Goal: Participate in discussion: Engage in conversation with other users on a specific topic

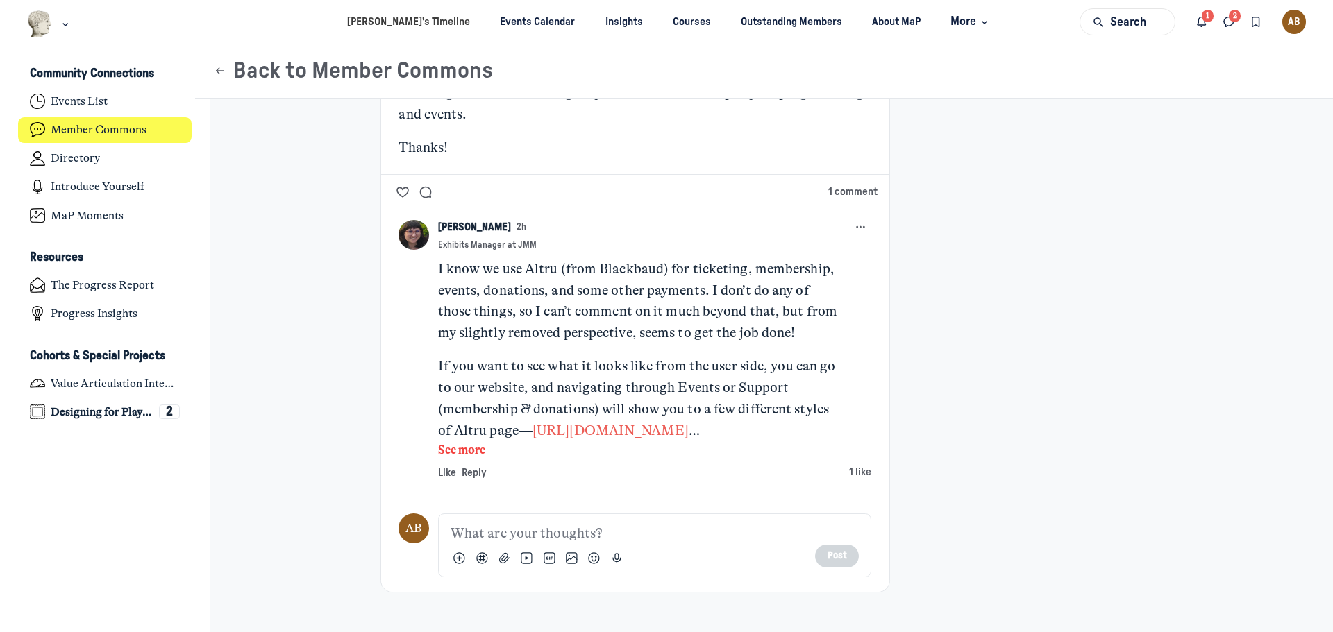
scroll to position [486, 0]
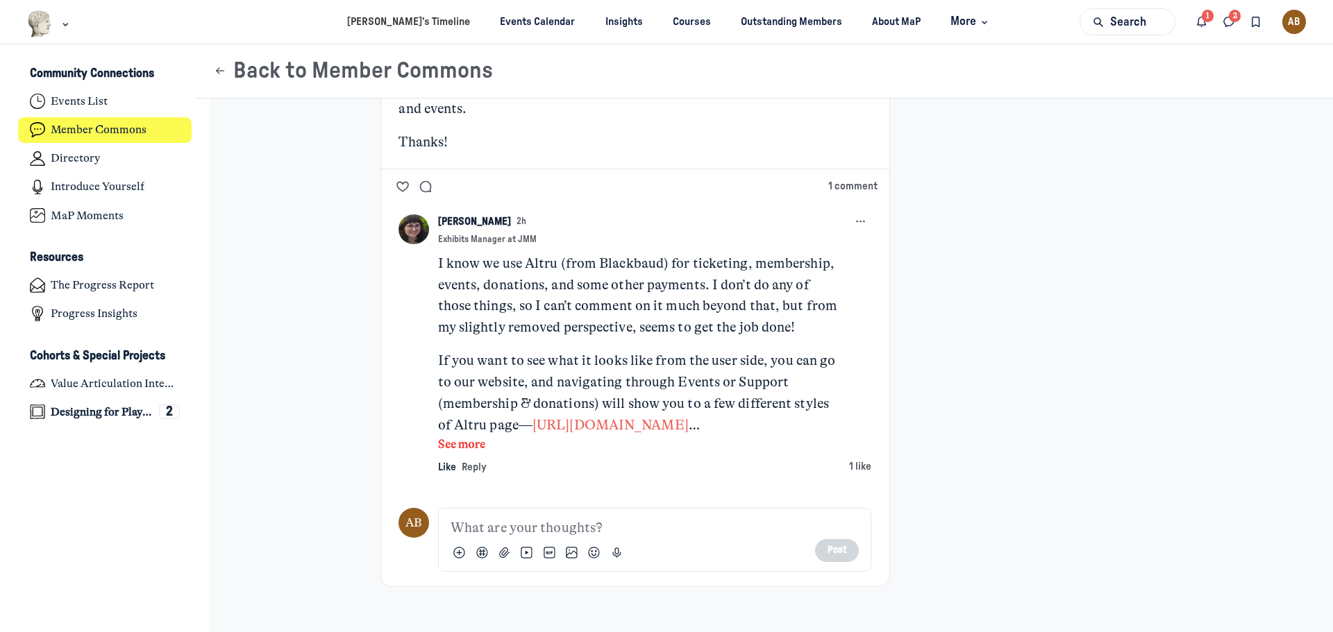
click at [439, 464] on span "Like" at bounding box center [447, 467] width 18 height 10
click at [636, 421] on link "https://jewishmuseummd.org/" at bounding box center [615, 425] width 167 height 16
click at [470, 451] on button "See more" at bounding box center [638, 445] width 401 height 18
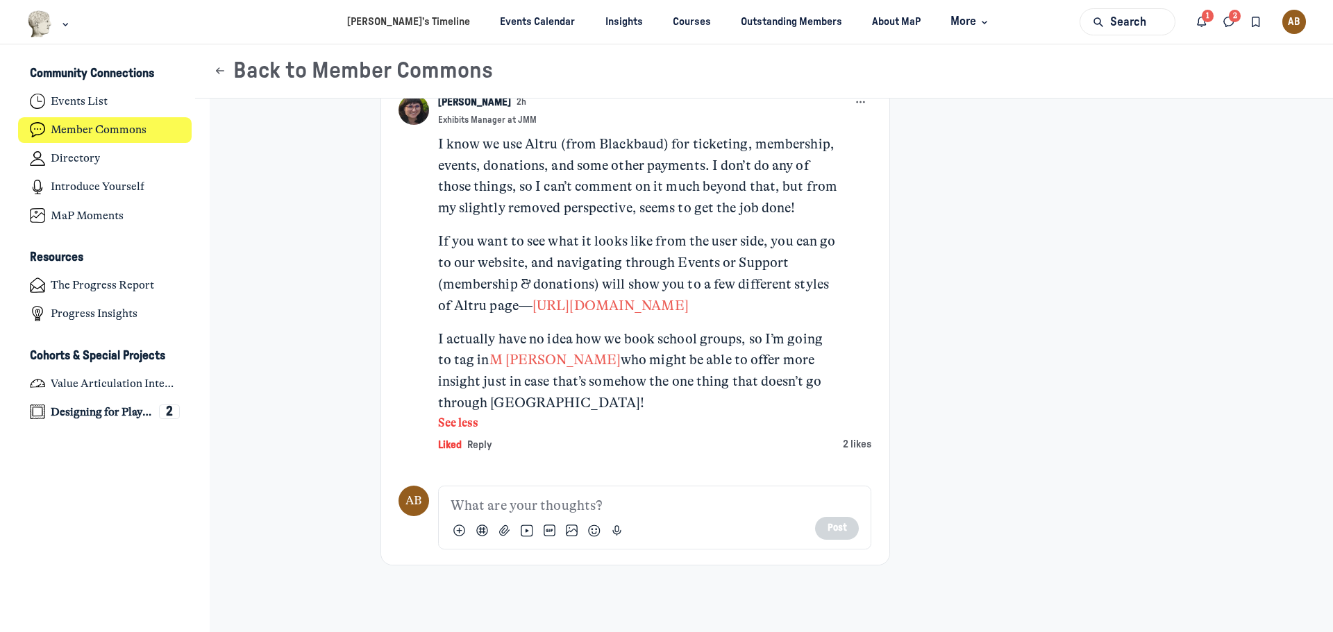
scroll to position [610, 0]
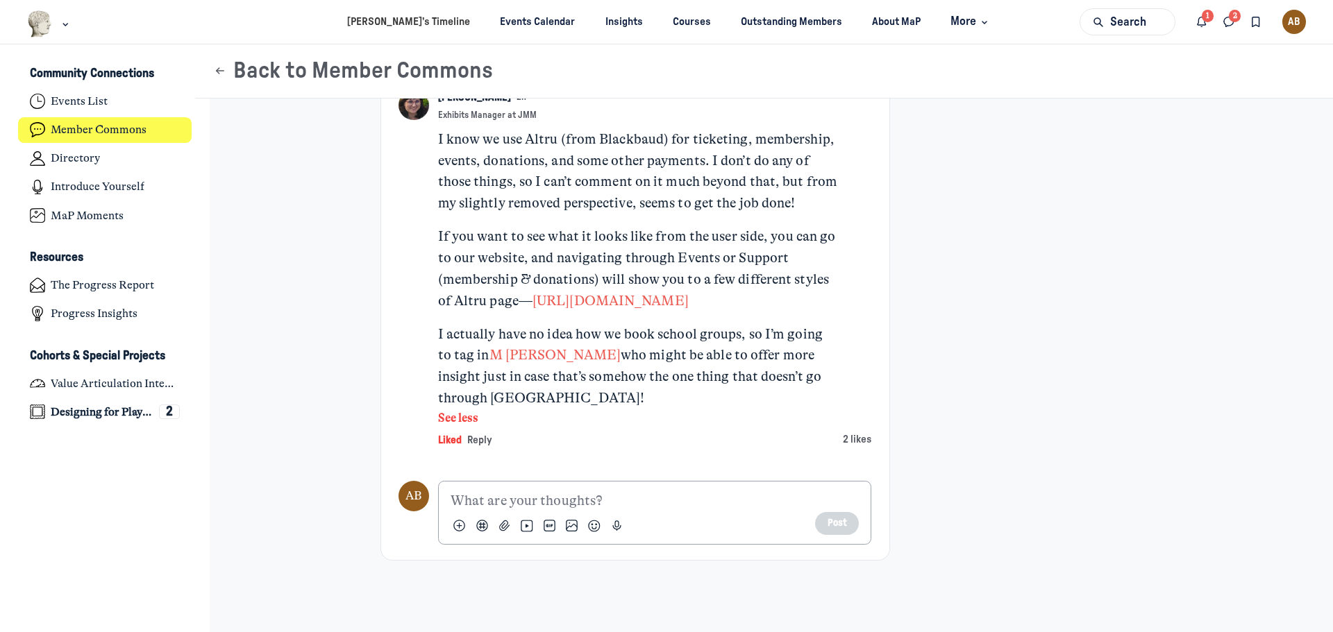
click at [531, 501] on p "Main Content" at bounding box center [655, 502] width 408 height 22
